Goal: Communication & Community: Answer question/provide support

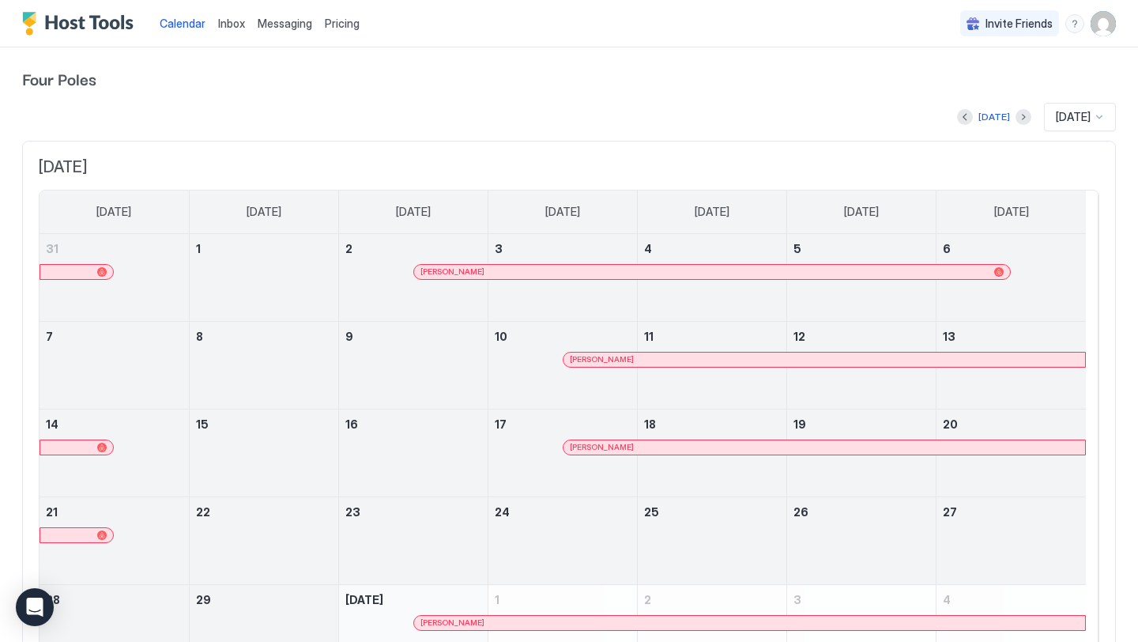
scroll to position [95, 0]
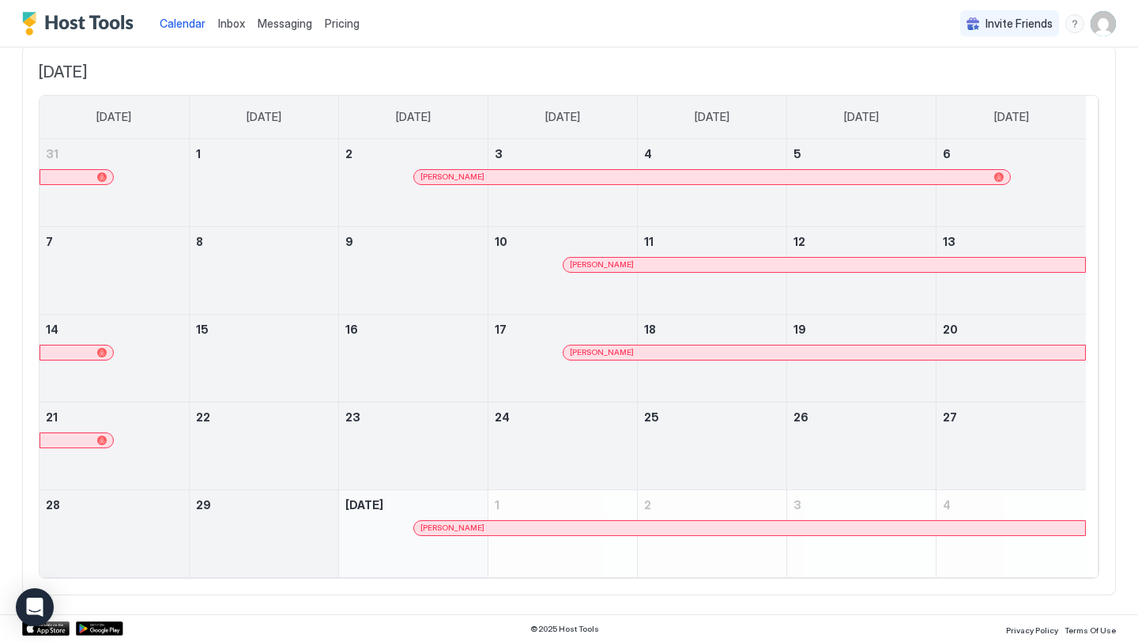
click at [0, 0] on div at bounding box center [0, 0] width 0 height 0
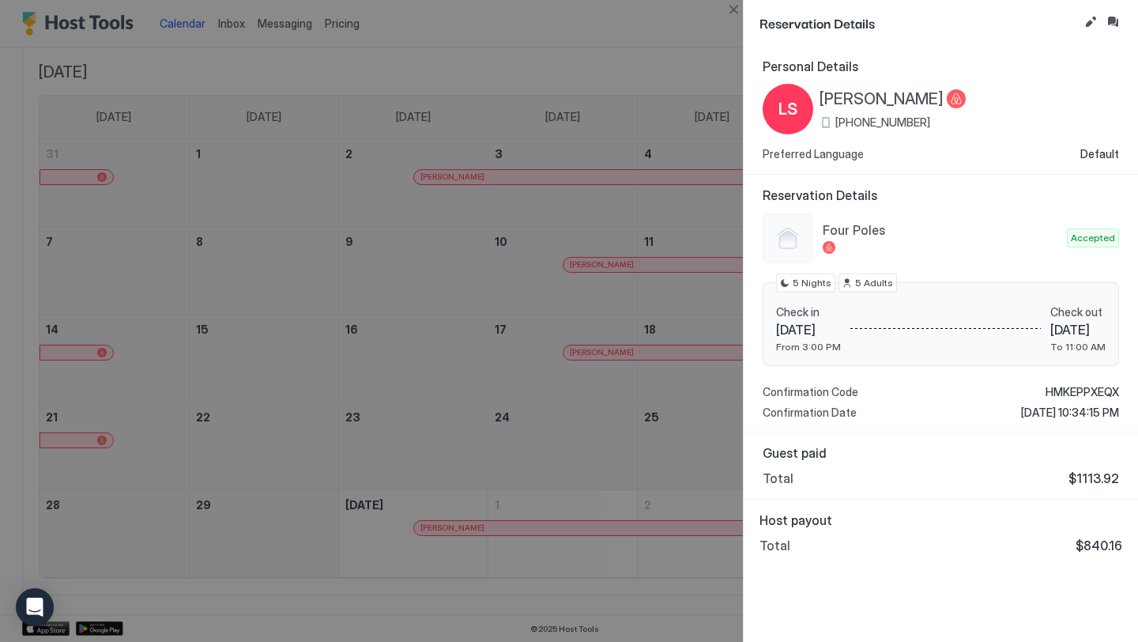
click at [571, 12] on div at bounding box center [569, 321] width 1138 height 642
click at [266, 28] on div at bounding box center [569, 321] width 1138 height 642
click at [273, 24] on div at bounding box center [569, 321] width 1138 height 642
click at [470, 18] on div at bounding box center [569, 321] width 1138 height 642
click at [727, 11] on button "Close" at bounding box center [733, 9] width 19 height 19
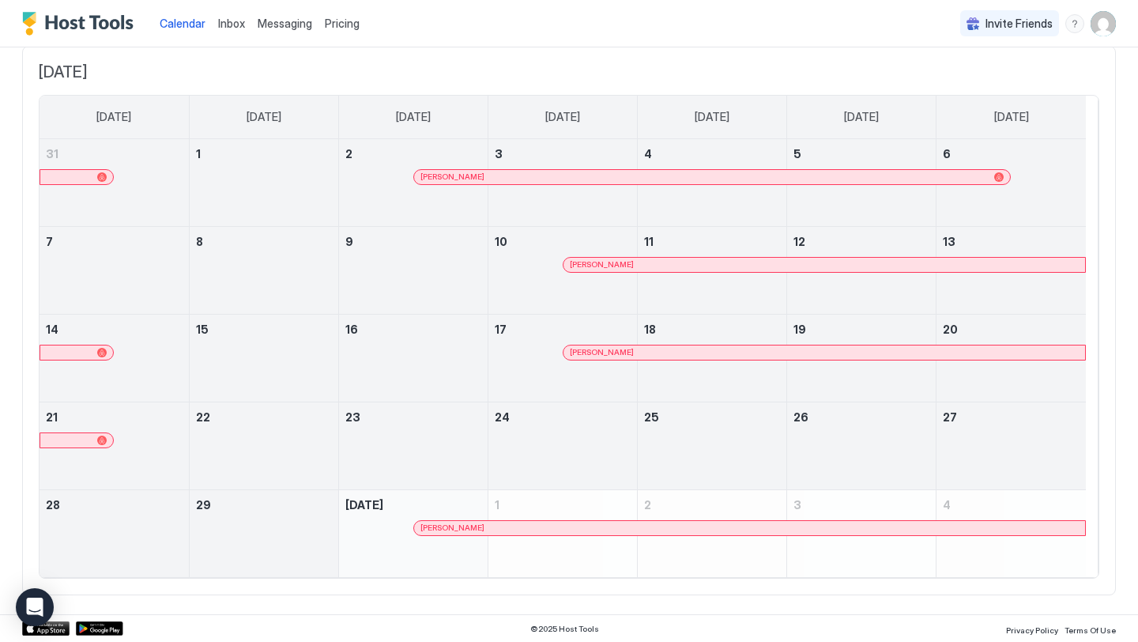
click at [291, 15] on link "Messaging" at bounding box center [285, 23] width 55 height 17
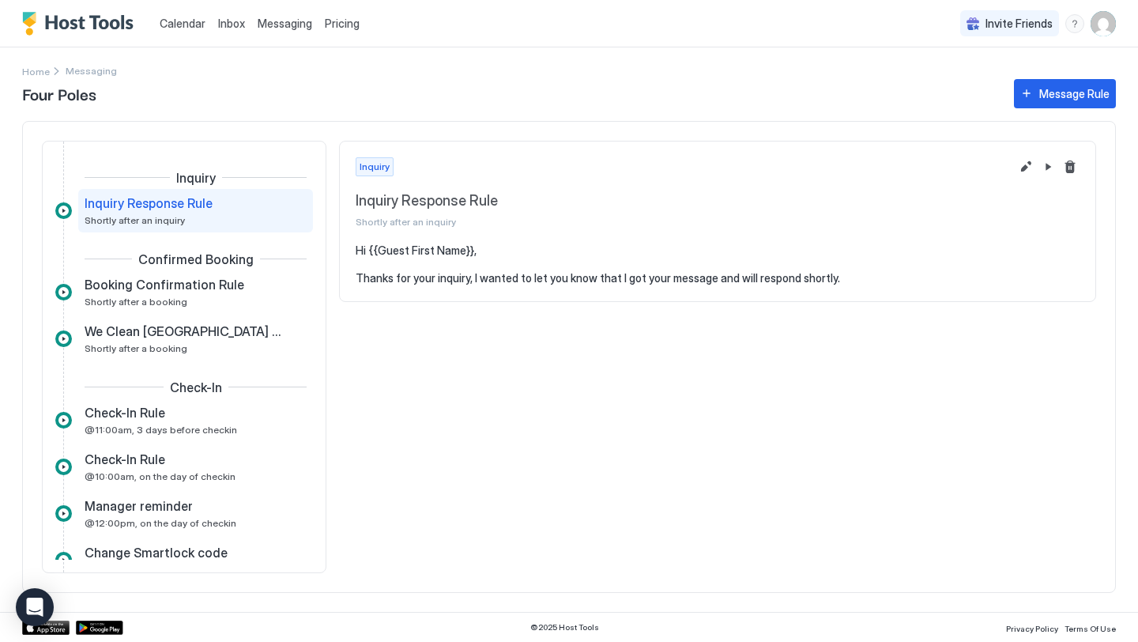
click at [228, 30] on link "Inbox" at bounding box center [231, 23] width 27 height 17
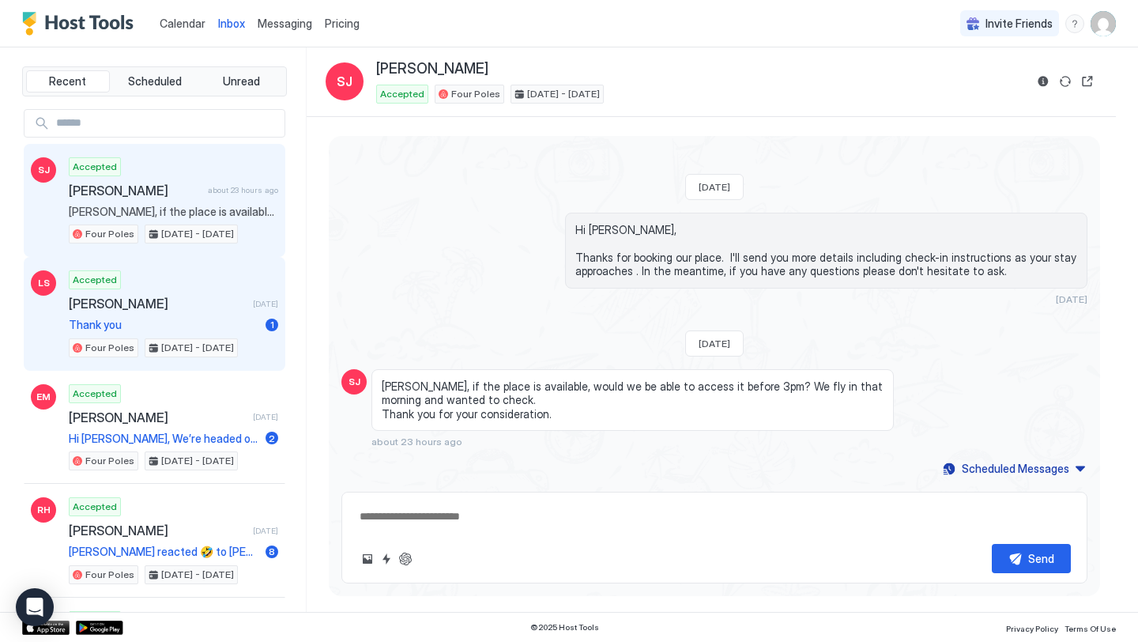
scroll to position [141, 0]
click at [190, 293] on div "Accepted [PERSON_NAME] [DATE] Thank you 1 Four Poles [DATE] - [DATE]" at bounding box center [173, 313] width 209 height 87
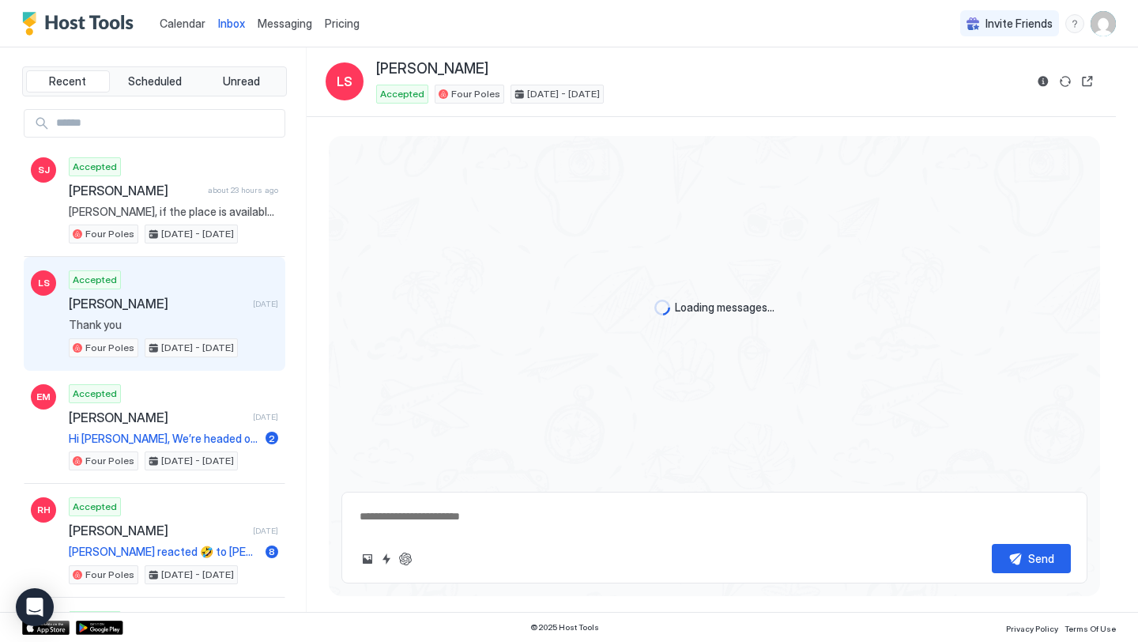
scroll to position [854, 0]
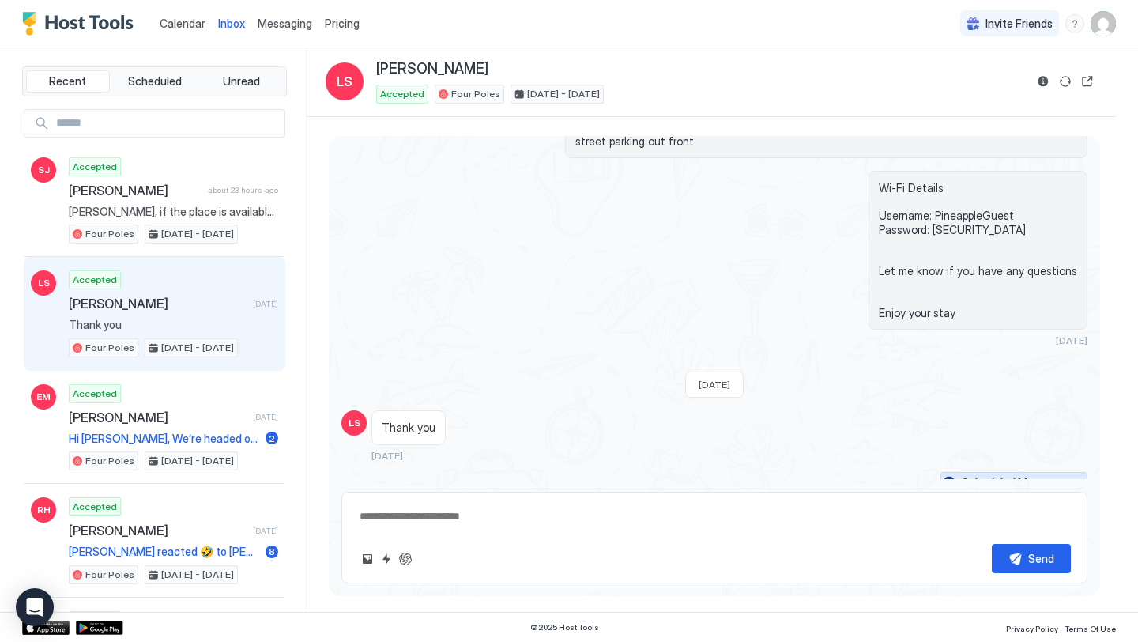
click at [996, 474] on div "Scheduled Messages" at bounding box center [1015, 482] width 107 height 17
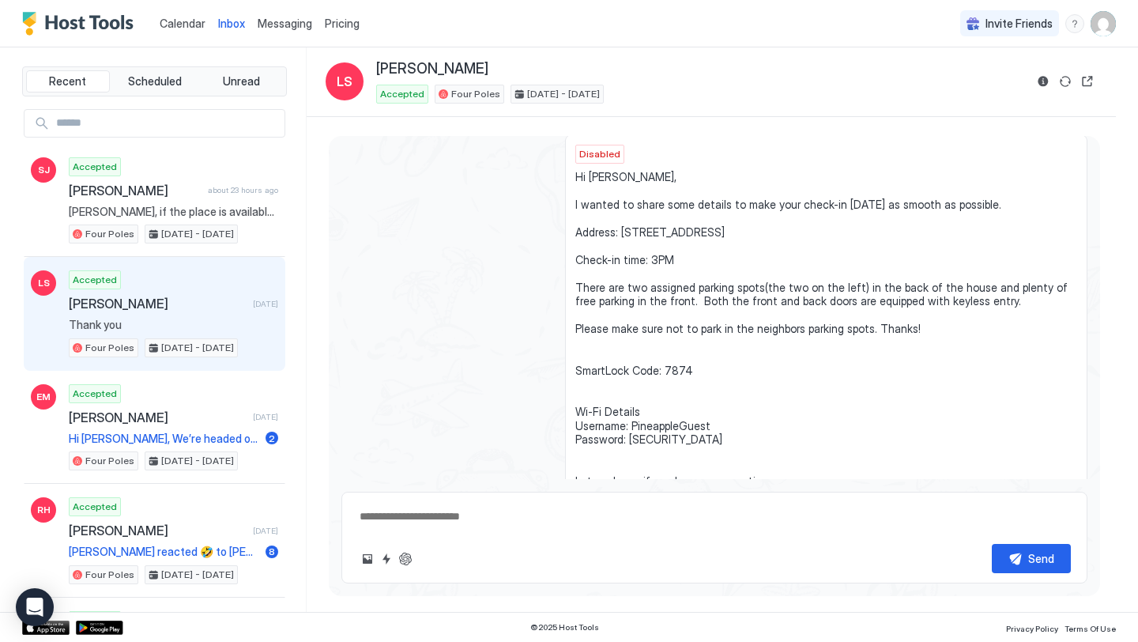
scroll to position [1260, 0]
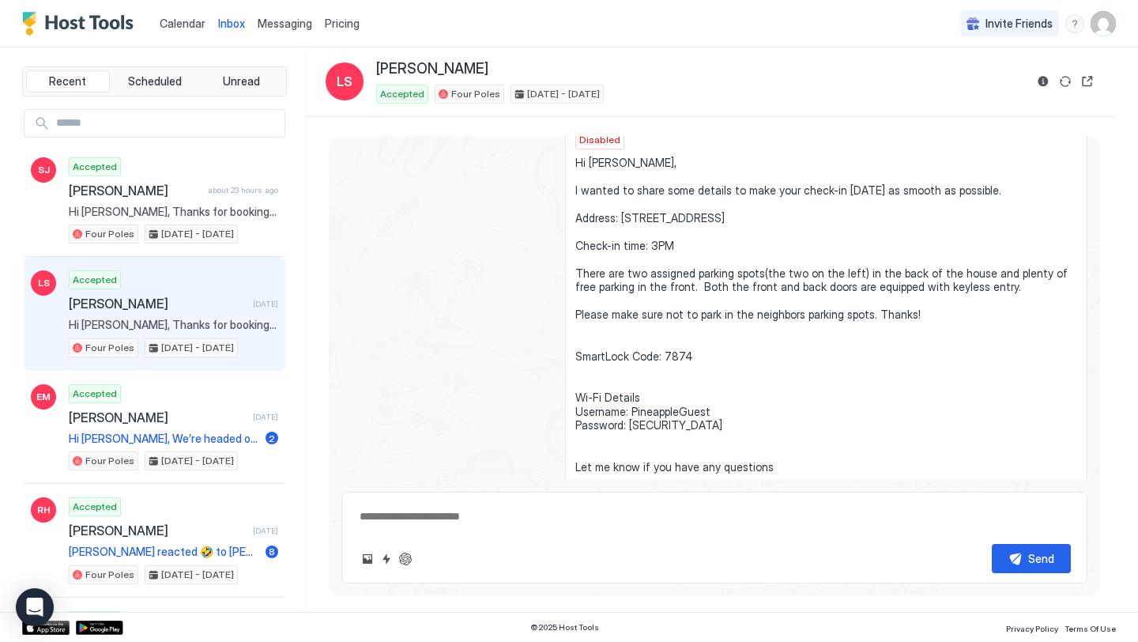
type textarea "*"
